Goal: Transaction & Acquisition: Purchase product/service

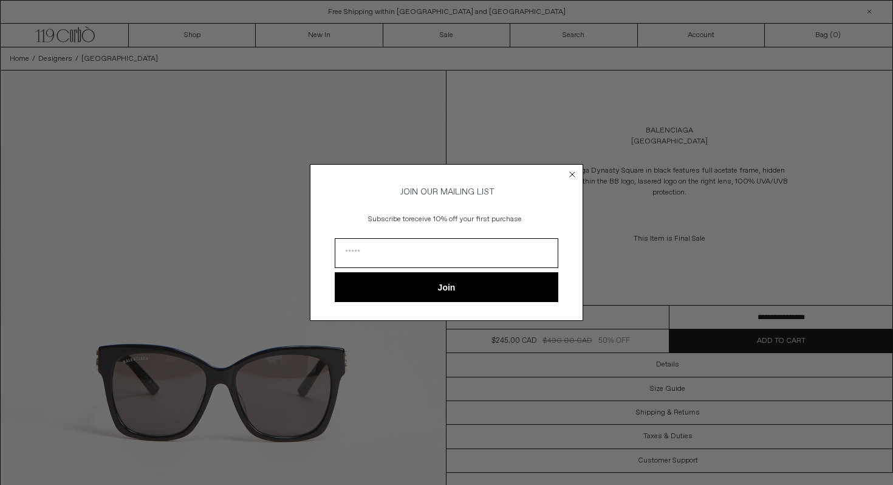
click at [573, 174] on circle "Close dialog" at bounding box center [573, 174] width 12 height 12
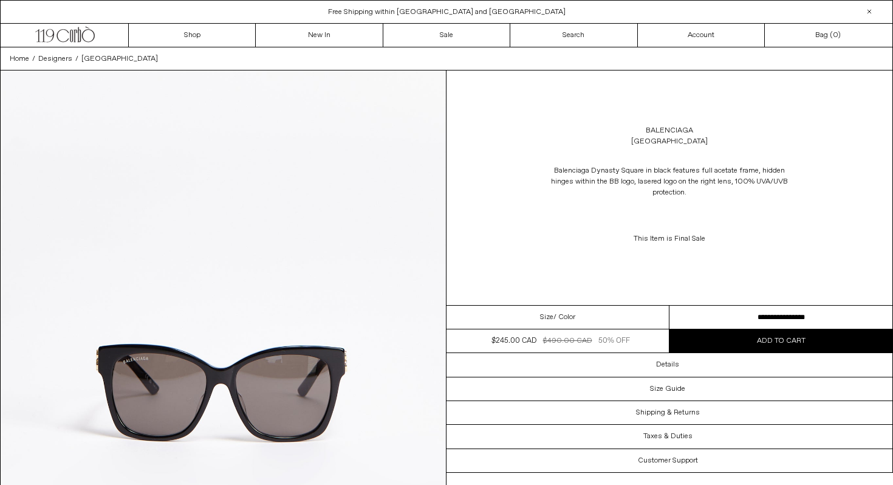
click at [598, 169] on span "Balenciaga Dynasty Square in black features full acetate frame, hidden hinges w…" at bounding box center [669, 182] width 237 height 32
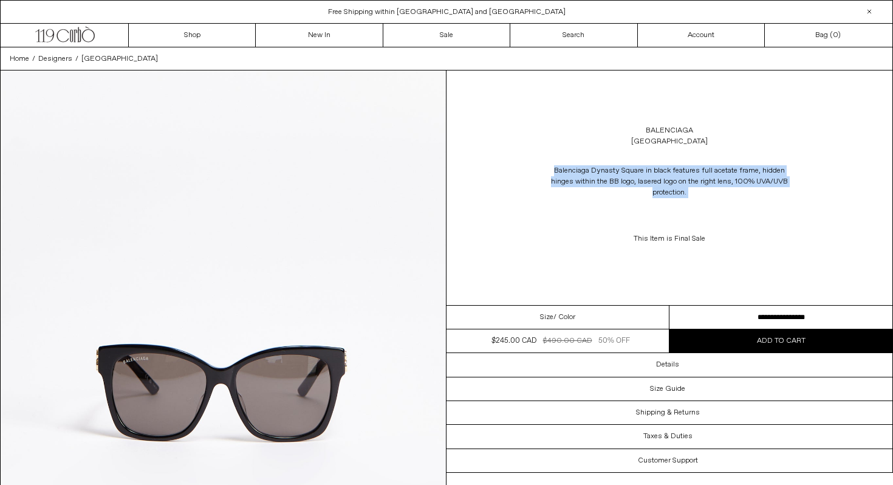
click at [589, 179] on span "Balenciaga Dynasty Square in black features full acetate frame, hidden hinges w…" at bounding box center [669, 182] width 237 height 32
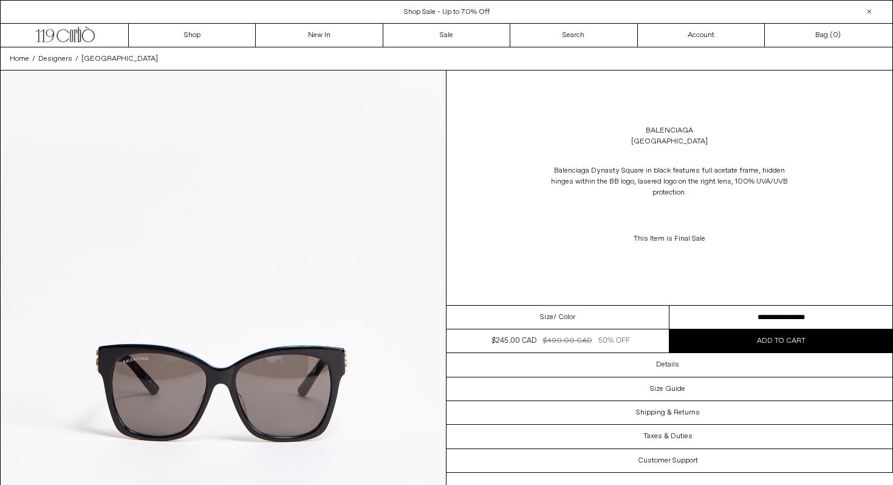
click at [637, 170] on span "Balenciaga Dynasty Square in black features full acetate frame, hidden hinges w…" at bounding box center [669, 182] width 237 height 32
click at [639, 181] on span "Balenciaga Dynasty Square in black features full acetate frame, hidden hinges w…" at bounding box center [669, 182] width 237 height 32
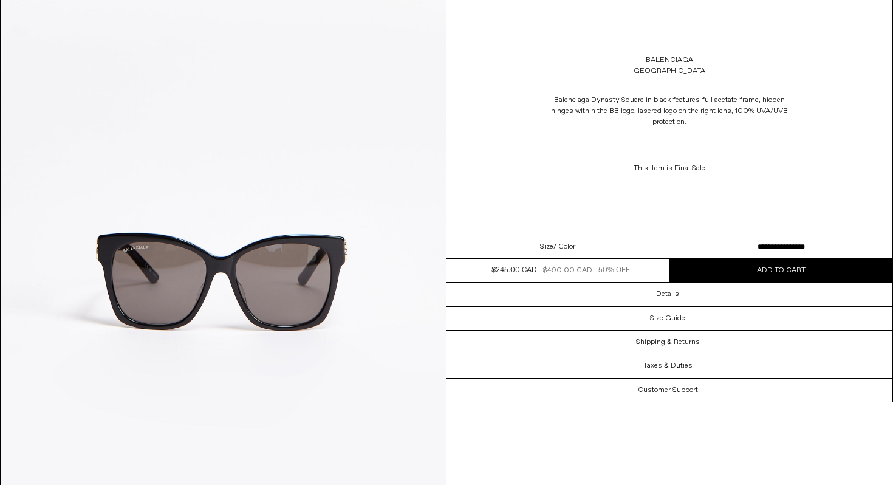
scroll to position [112, 0]
